Goal: Task Accomplishment & Management: Use online tool/utility

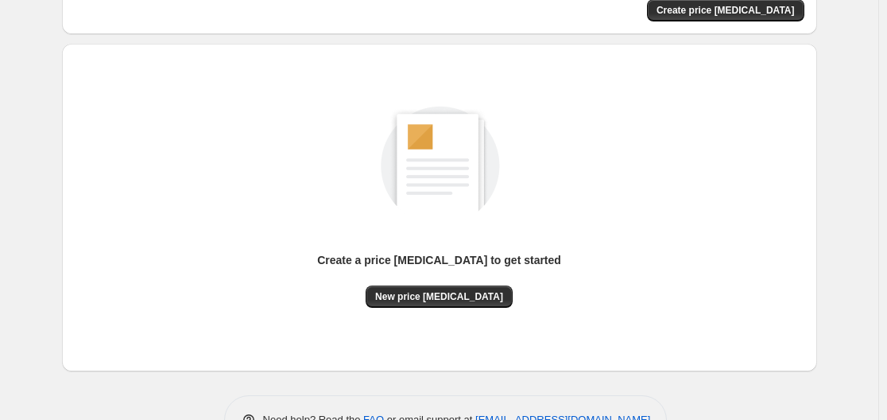
scroll to position [176, 0]
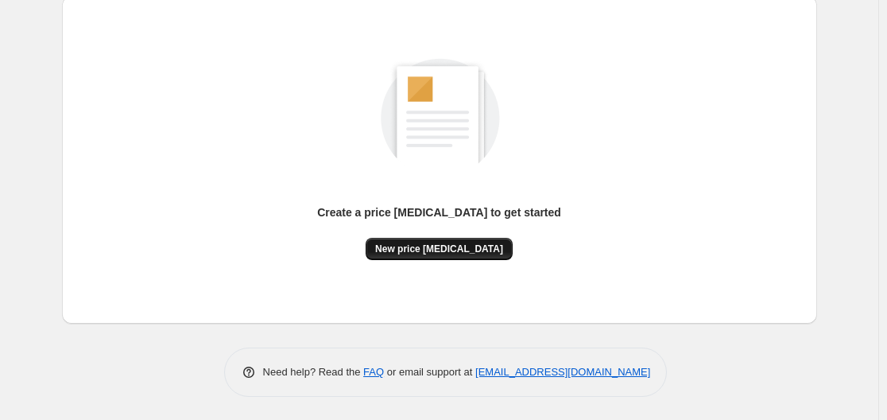
click at [475, 251] on span "New price [MEDICAL_DATA]" at bounding box center [439, 248] width 128 height 13
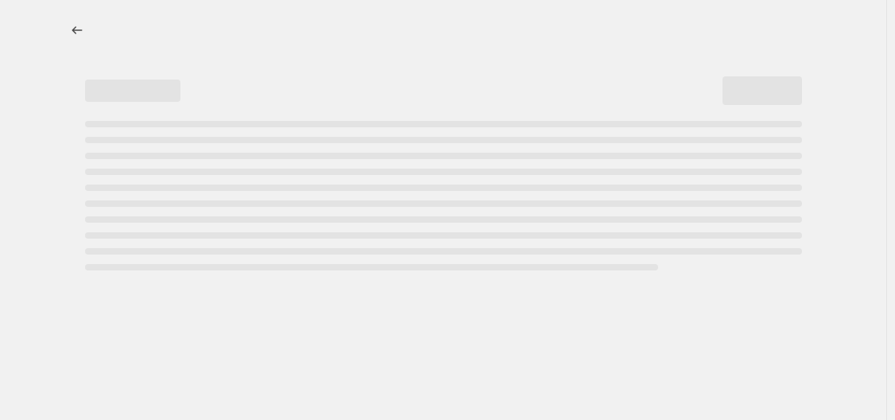
select select "percentage"
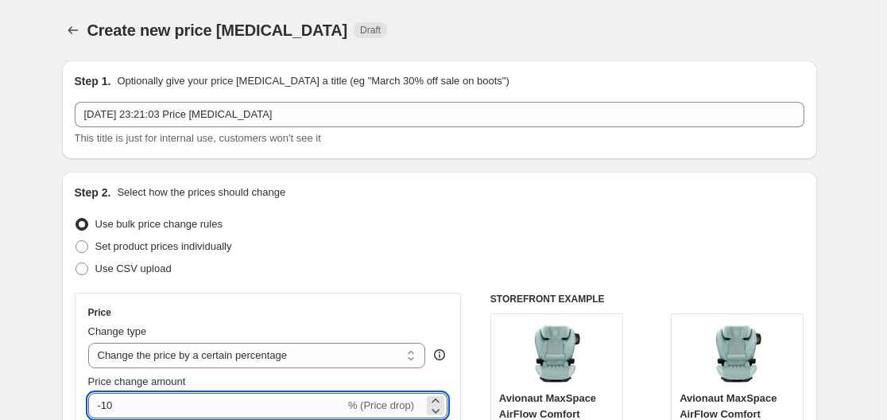
click at [157, 412] on input "-10" at bounding box center [216, 405] width 257 height 25
type input "-1"
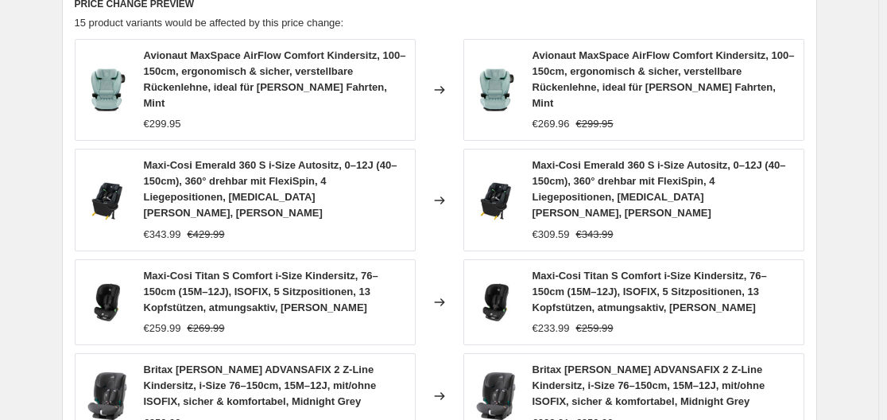
scroll to position [1275, 0]
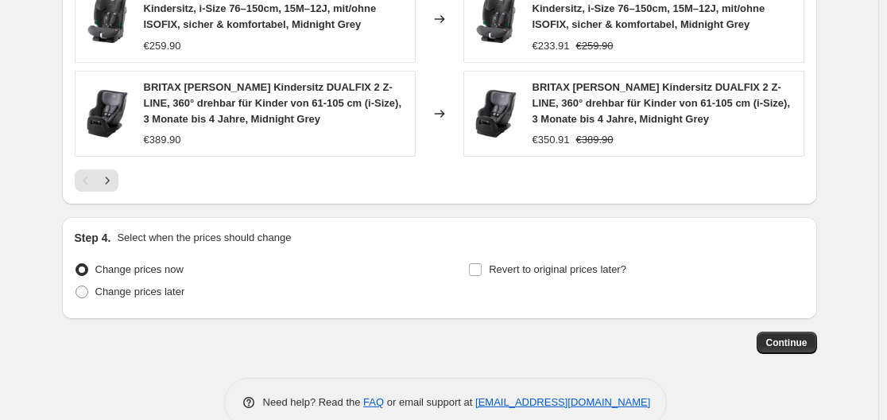
type input "-35"
click at [807, 336] on span "Continue" at bounding box center [786, 342] width 41 height 13
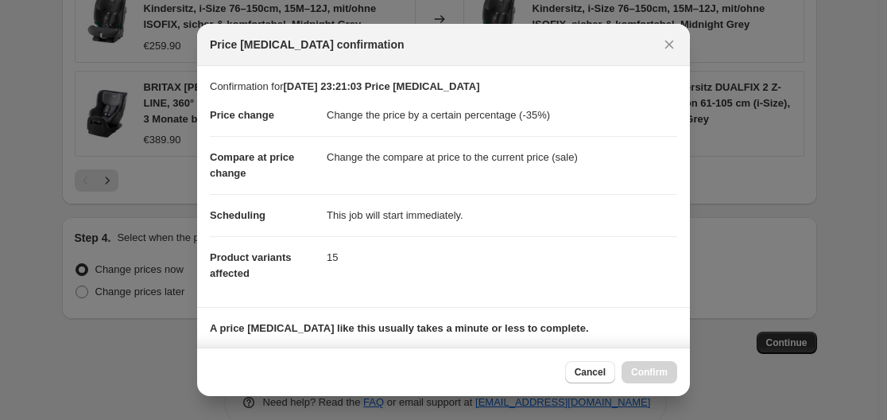
scroll to position [250, 0]
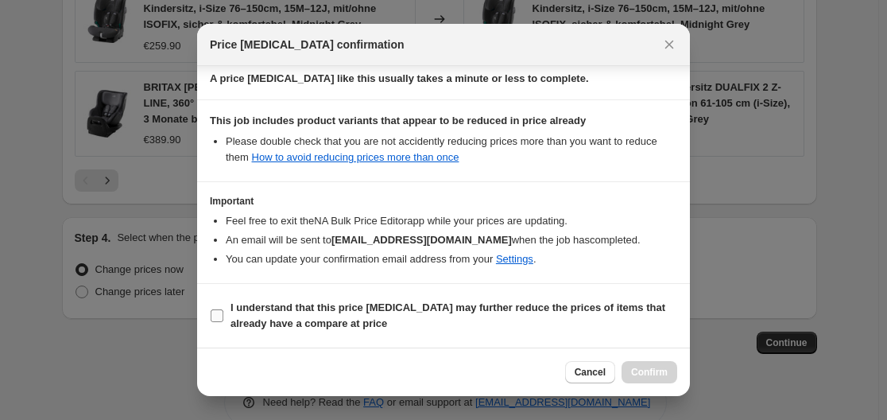
click at [236, 308] on b "I understand that this price [MEDICAL_DATA] may further reduce the prices of it…" at bounding box center [447, 315] width 435 height 28
click at [223, 309] on input "I understand that this price [MEDICAL_DATA] may further reduce the prices of it…" at bounding box center [217, 315] width 13 height 13
checkbox input "true"
click at [657, 368] on span "Confirm" at bounding box center [649, 372] width 37 height 13
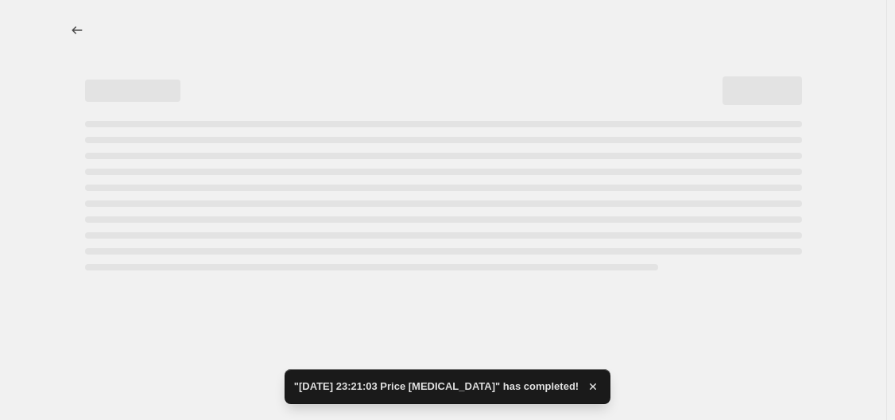
select select "percentage"
